Goal: Task Accomplishment & Management: Manage account settings

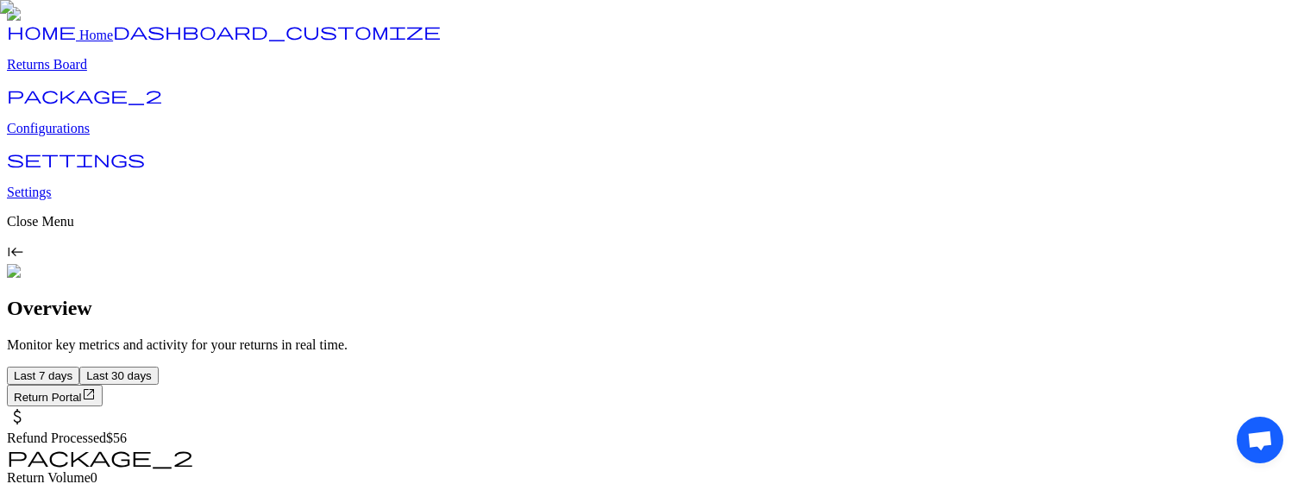
click at [97, 136] on link "package_2 Configurations" at bounding box center [652, 113] width 1290 height 45
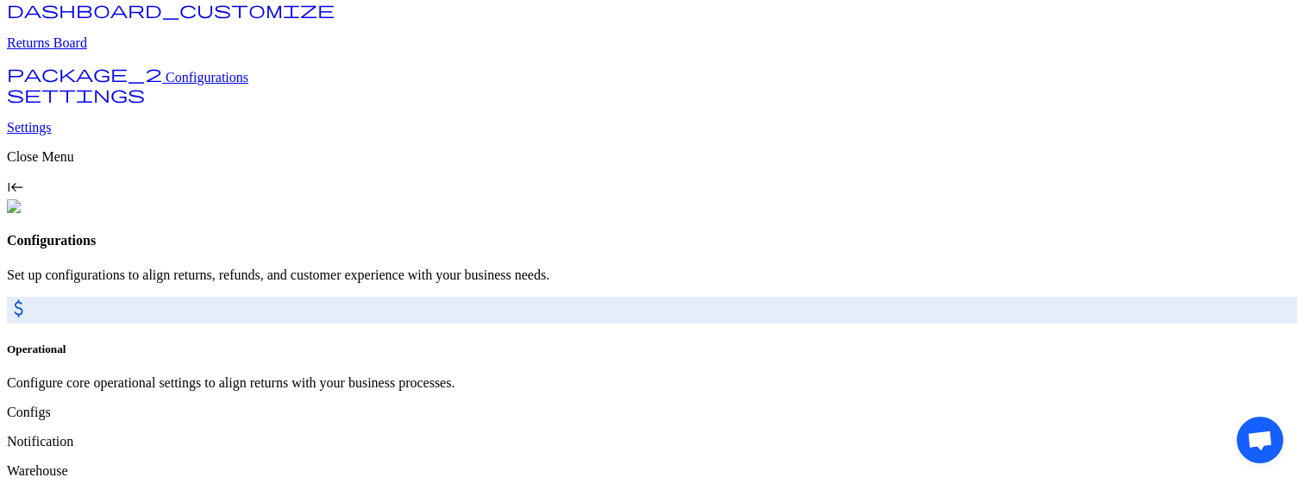
scroll to position [81, 0]
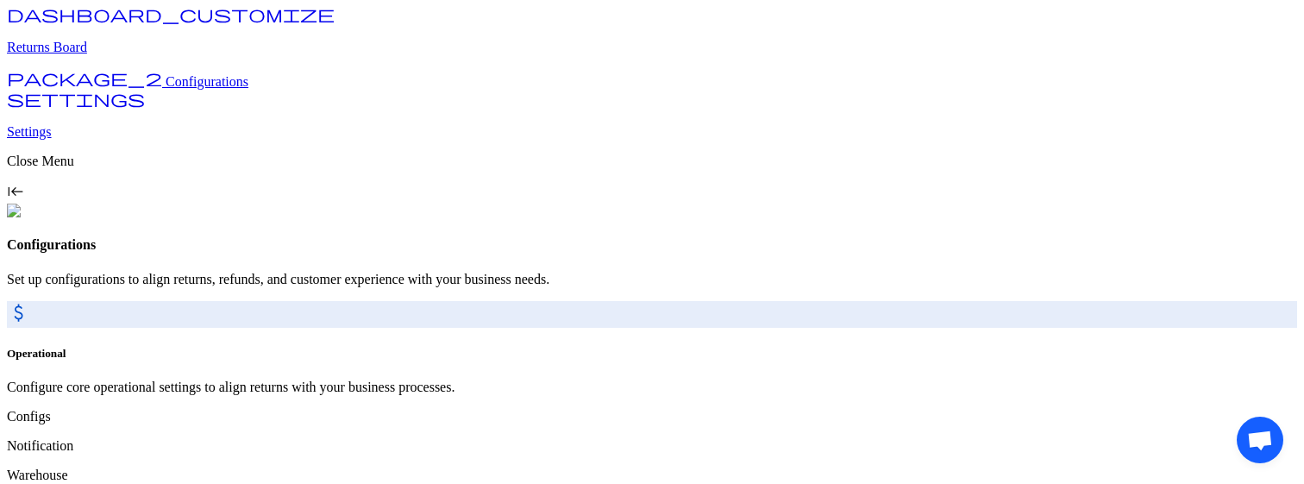
drag, startPoint x: 850, startPoint y: 98, endPoint x: 981, endPoint y: 160, distance: 145.0
drag, startPoint x: 854, startPoint y: 104, endPoint x: 923, endPoint y: 147, distance: 81.6
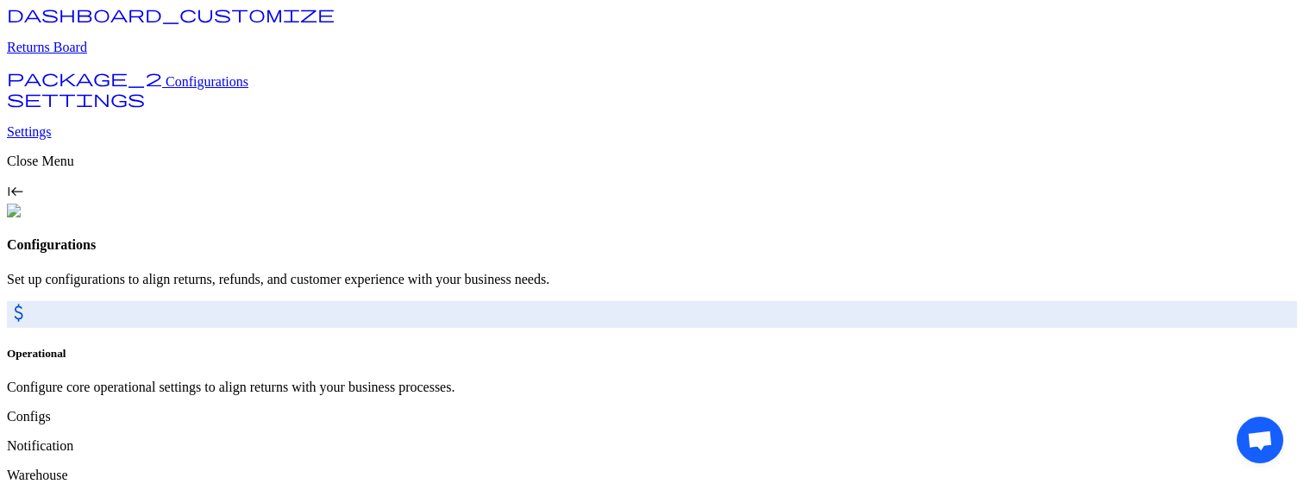
scroll to position [134, 0]
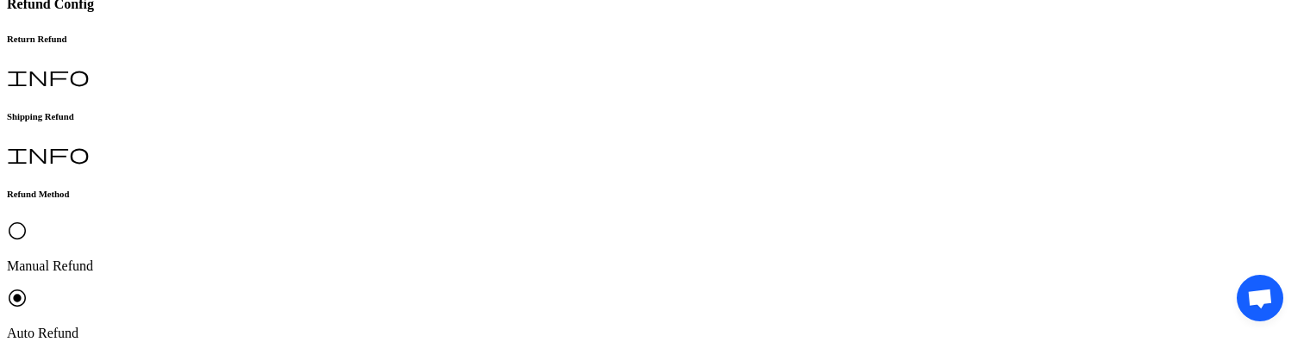
scroll to position [352, 0]
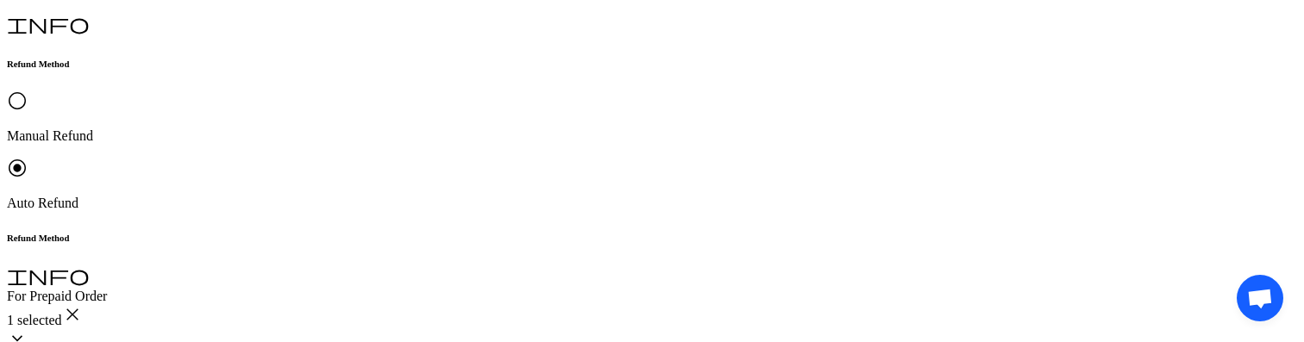
scroll to position [394, 0]
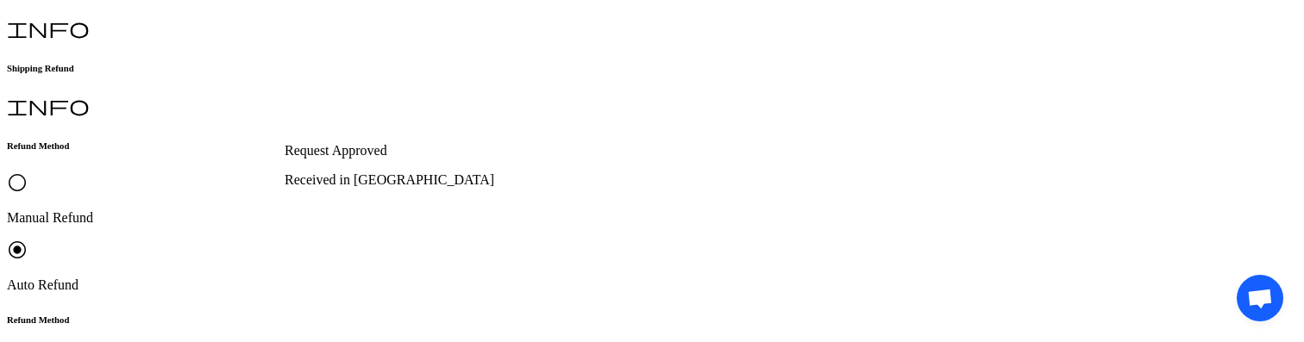
click at [398, 188] on p "Received in Warehouse" at bounding box center [433, 180] width 297 height 16
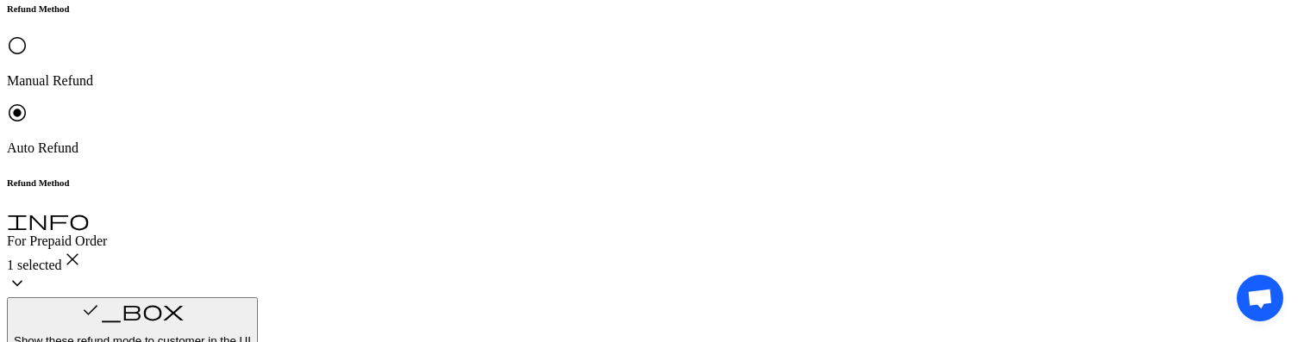
scroll to position [658, 0]
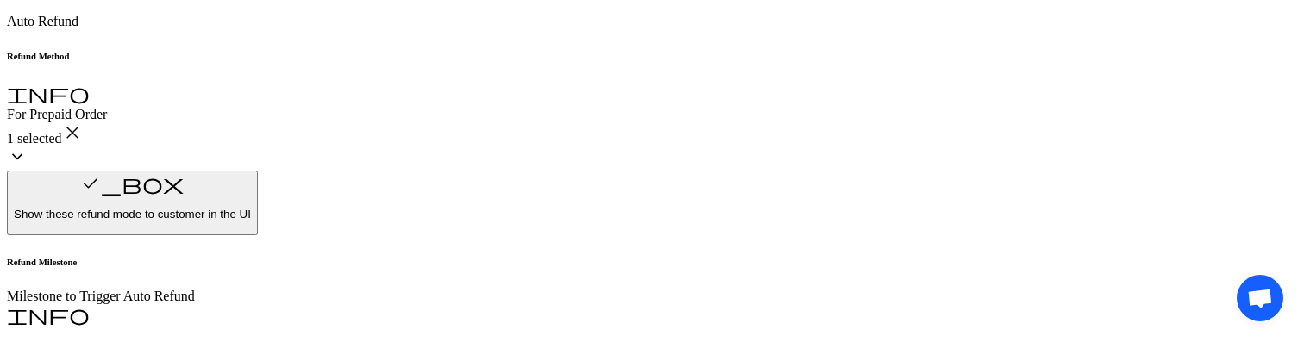
click at [335, 95] on p "Original Payment method (Shopify)" at bounding box center [430, 87] width 291 height 16
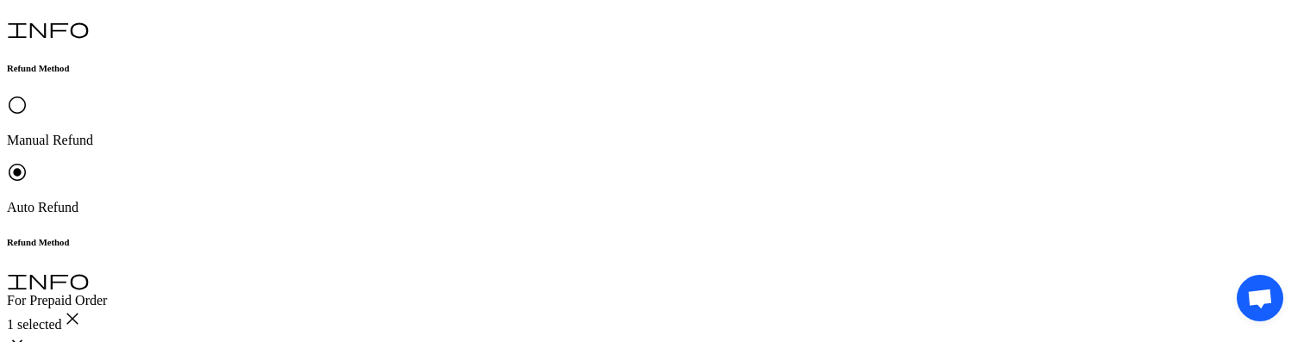
scroll to position [0, 0]
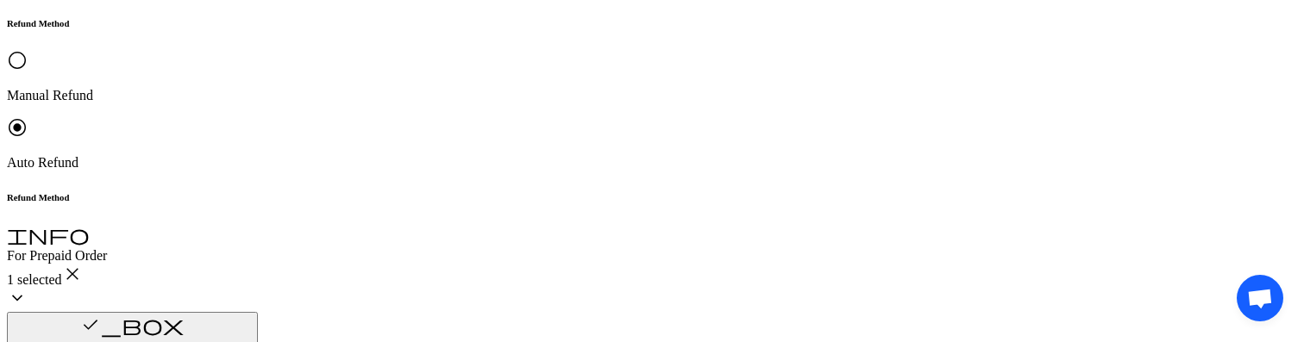
scroll to position [571, 0]
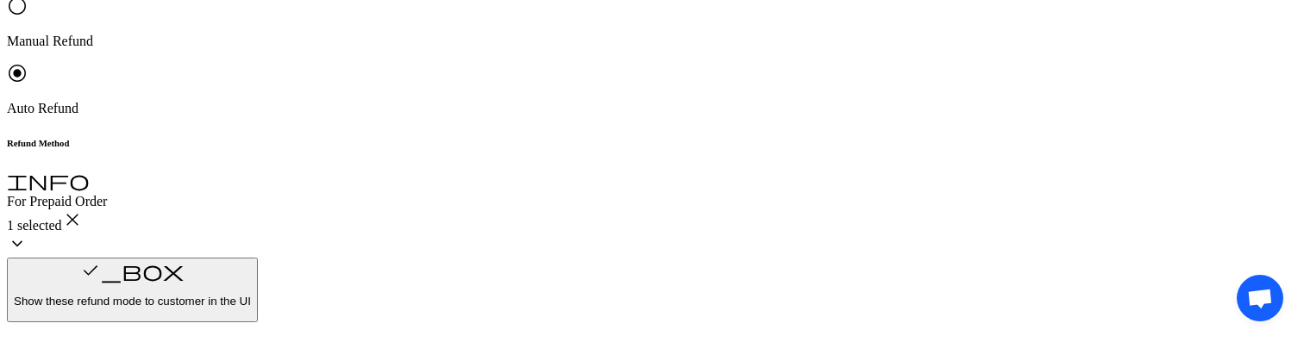
scroll to position [658, 0]
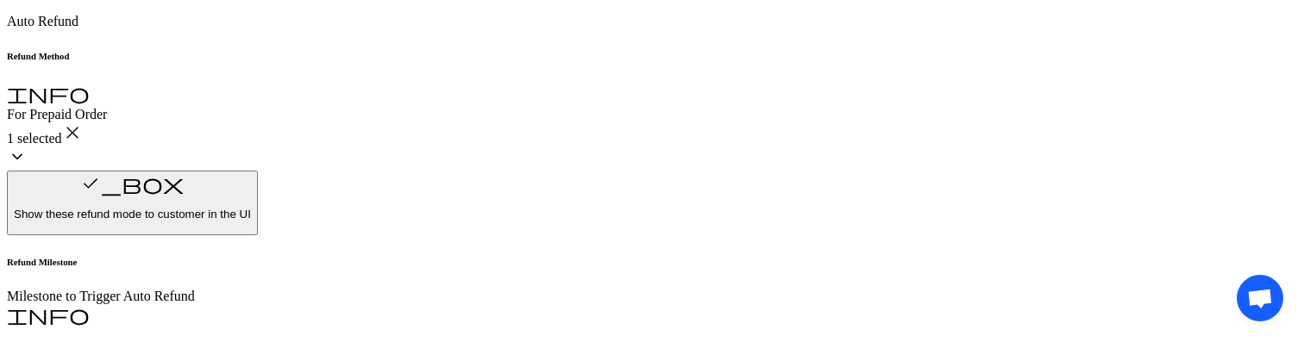
click at [378, 86] on p "Original Payment method (Shopify)" at bounding box center [430, 87] width 291 height 16
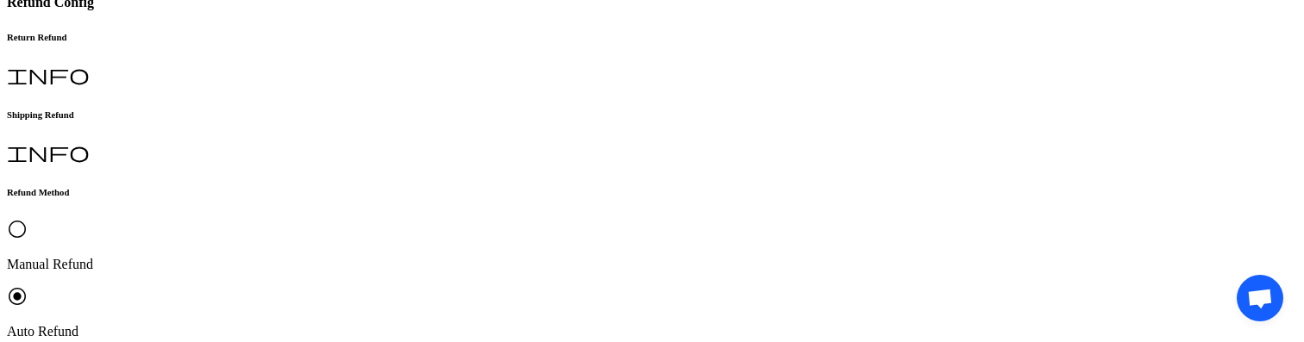
scroll to position [650, 0]
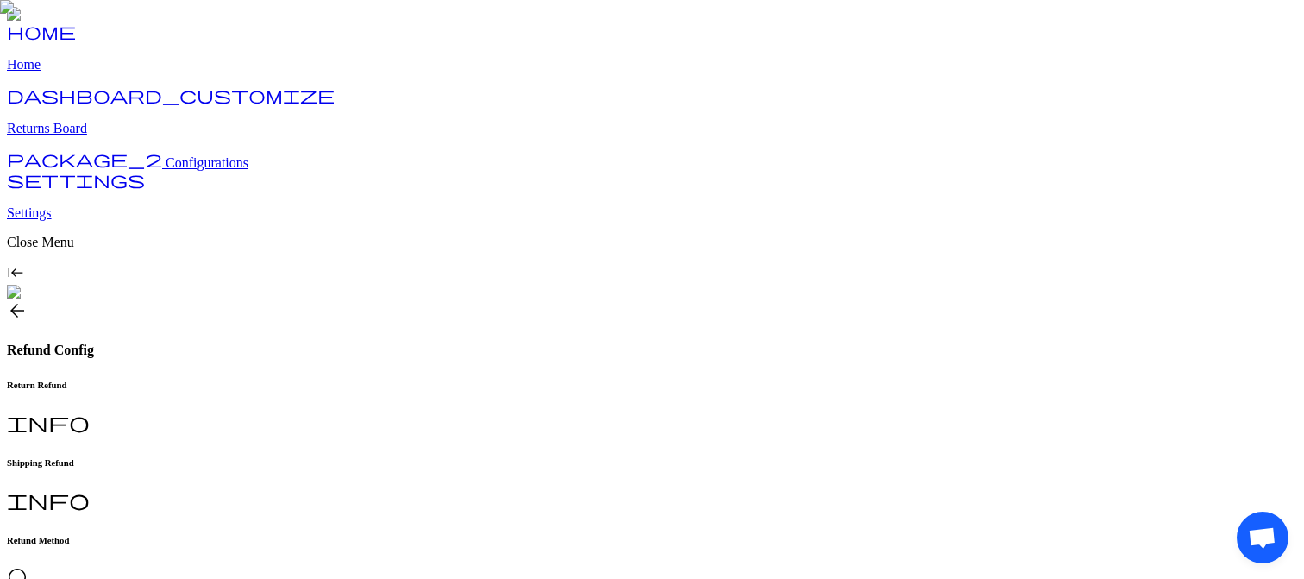
scroll to position [422, 0]
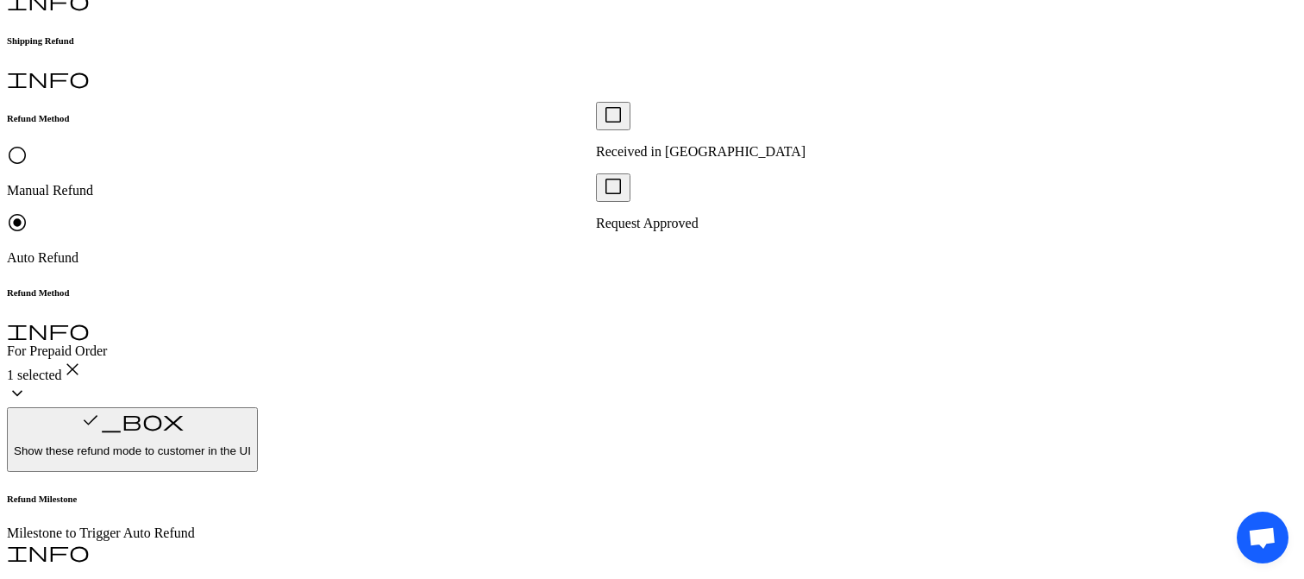
click at [664, 144] on p "Received in [GEOGRAPHIC_DATA]" at bounding box center [744, 152] width 297 height 16
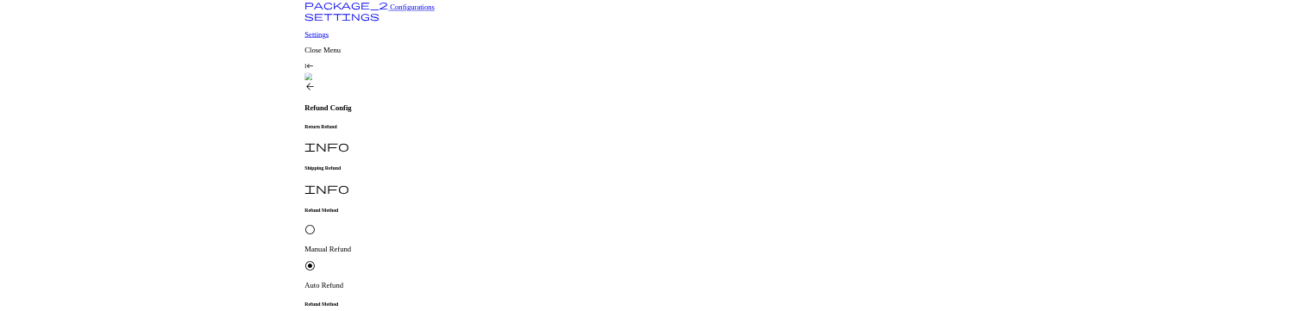
scroll to position [229, 0]
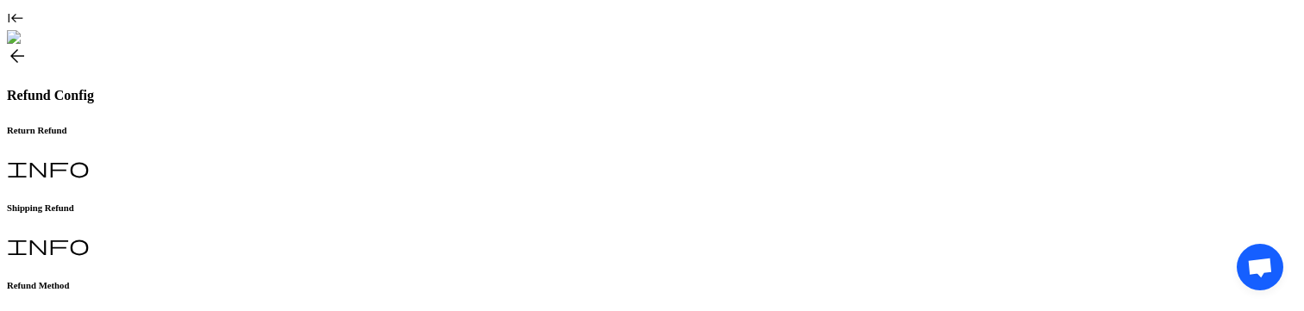
scroll to position [332, 0]
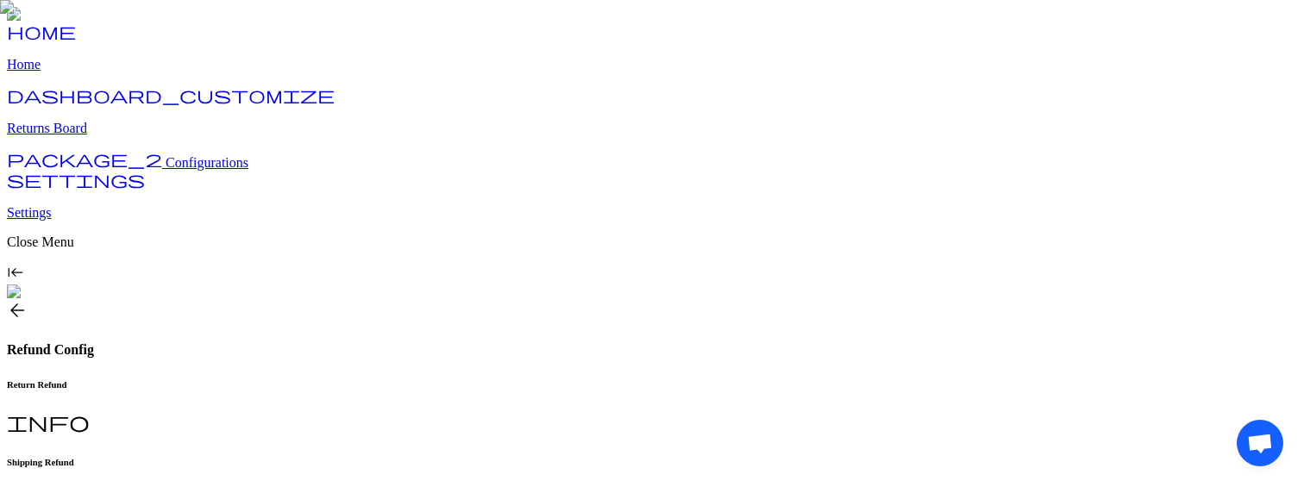
click at [457, 457] on div "Shipping Refund info" at bounding box center [652, 485] width 1290 height 56
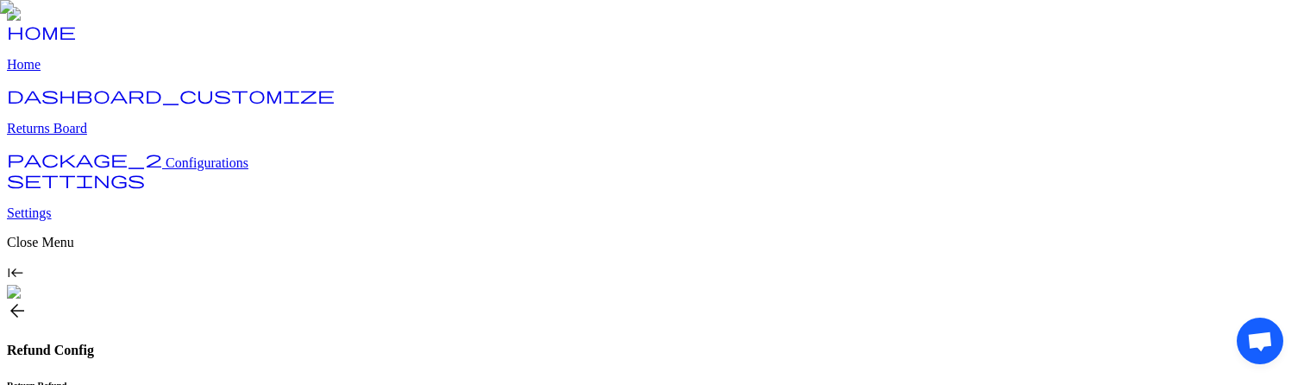
click at [319, 379] on h6 "Return Refund" at bounding box center [652, 384] width 1290 height 10
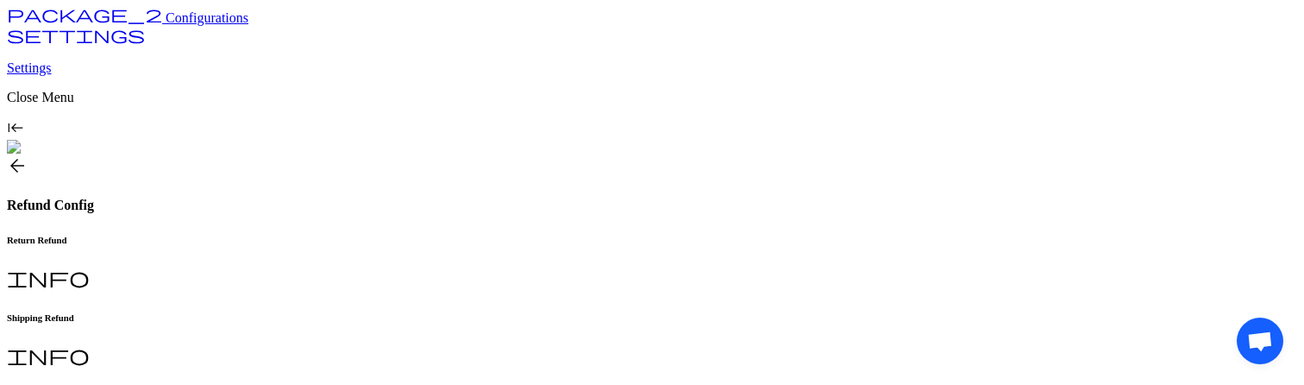
scroll to position [173, 0]
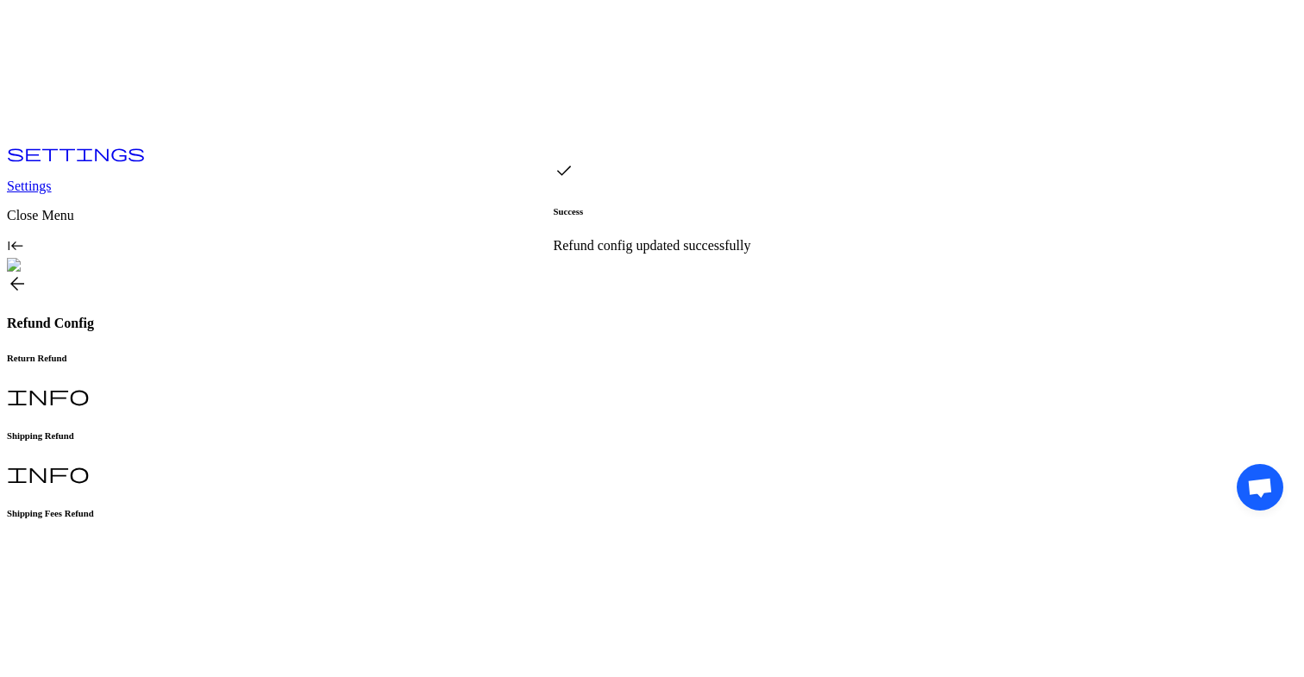
scroll to position [0, 0]
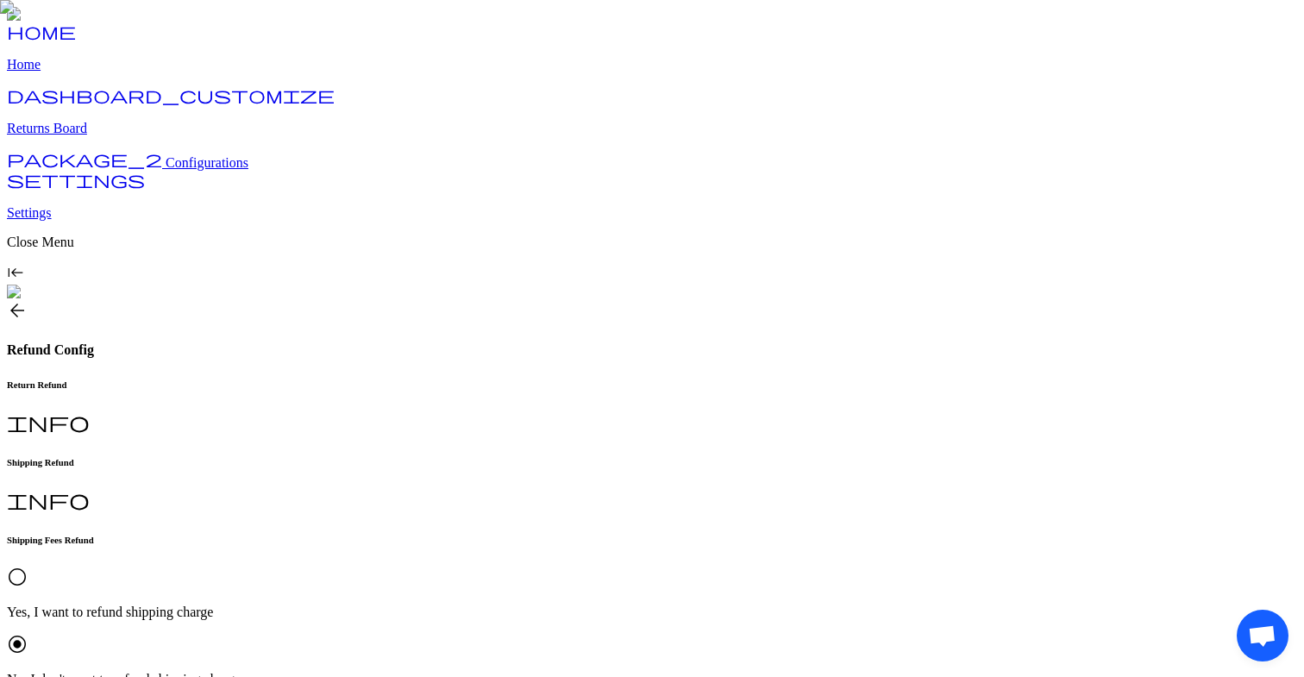
click at [305, 379] on h6 "Return Refund" at bounding box center [652, 384] width 1290 height 10
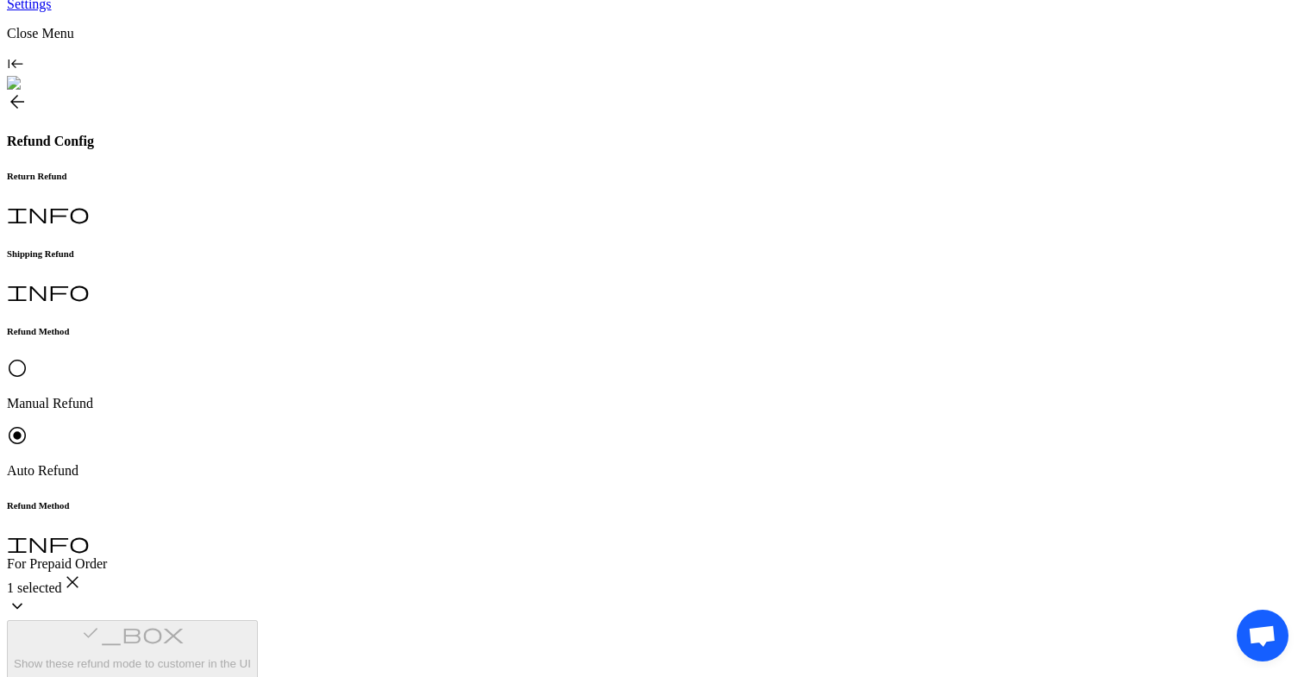
scroll to position [0, 0]
